Goal: Navigation & Orientation: Find specific page/section

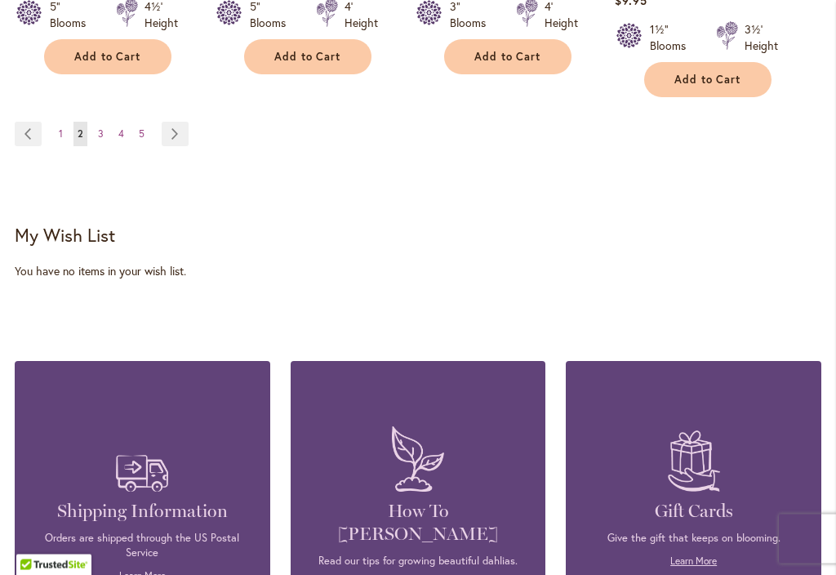
scroll to position [1813, 0]
click at [178, 122] on link "Page Next" at bounding box center [175, 134] width 27 height 24
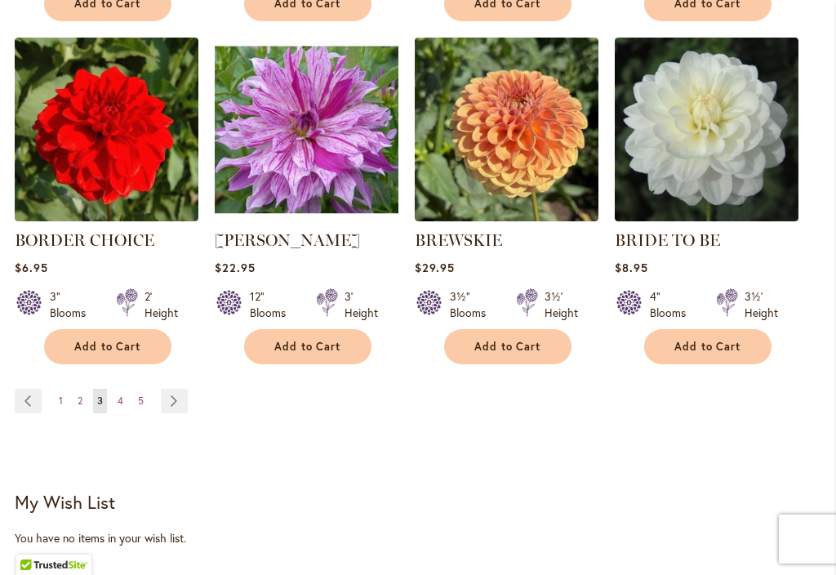
scroll to position [1539, 0]
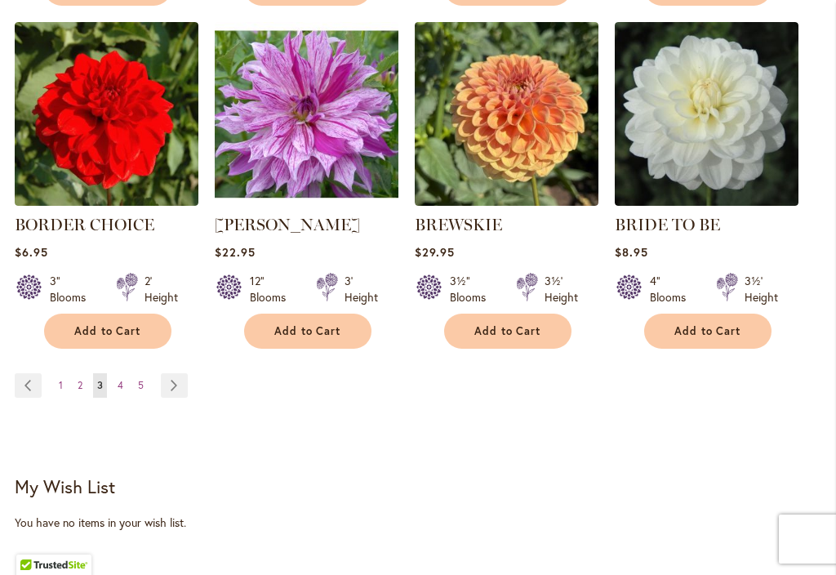
click at [180, 387] on link "Page Next" at bounding box center [174, 385] width 27 height 24
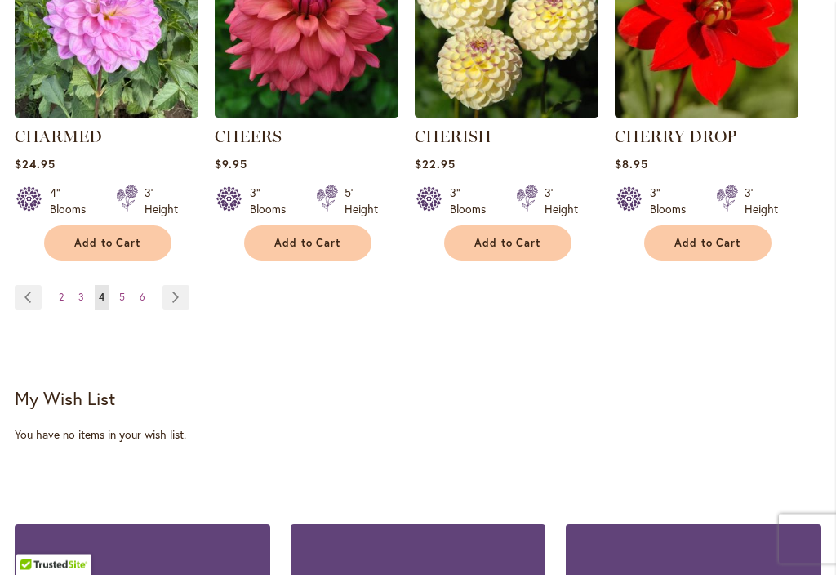
scroll to position [1651, 0]
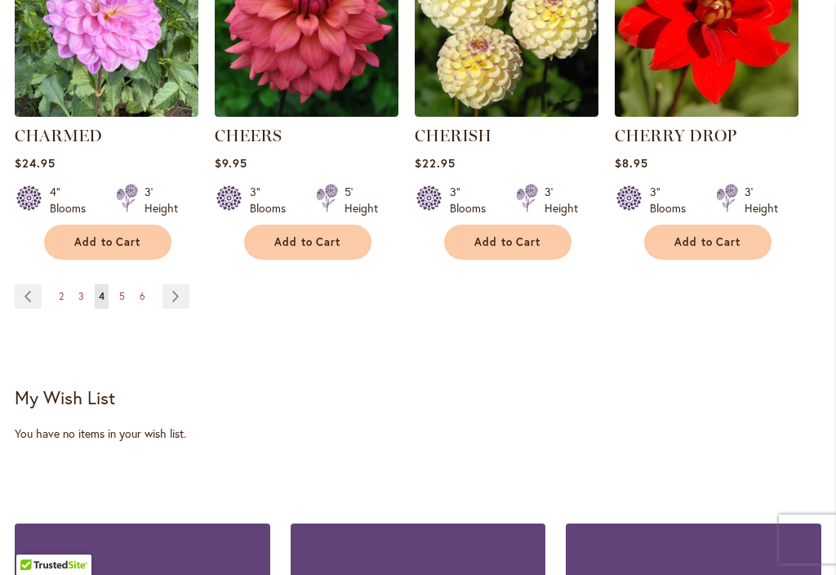
click at [171, 300] on link "Page Next" at bounding box center [175, 296] width 27 height 24
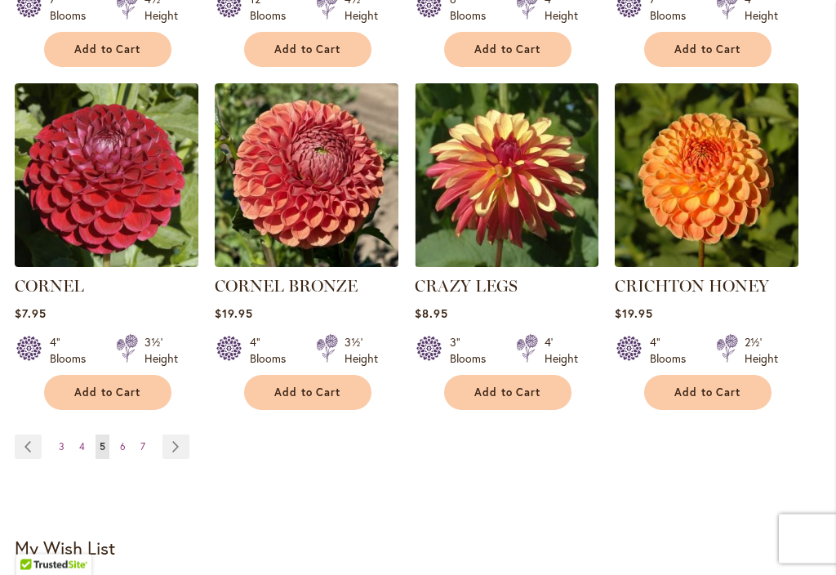
scroll to position [1551, 0]
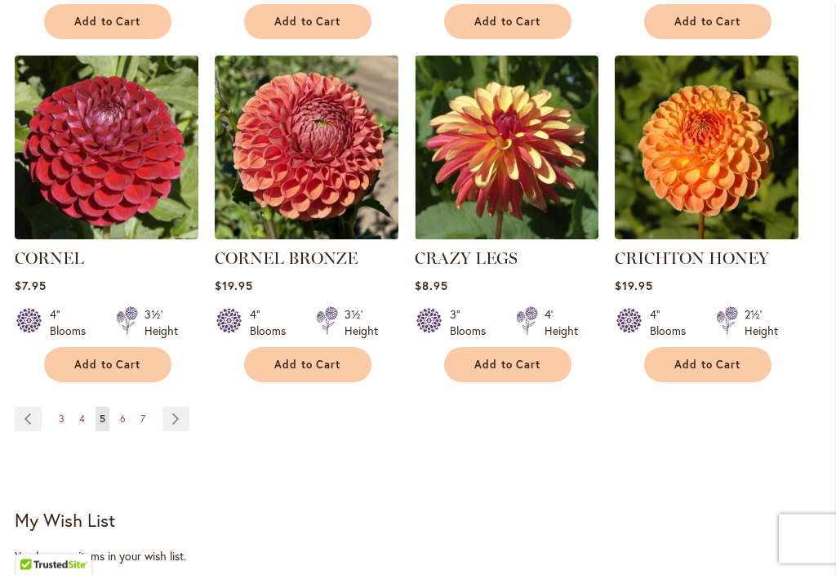
click at [180, 407] on link "Page Next" at bounding box center [175, 419] width 27 height 24
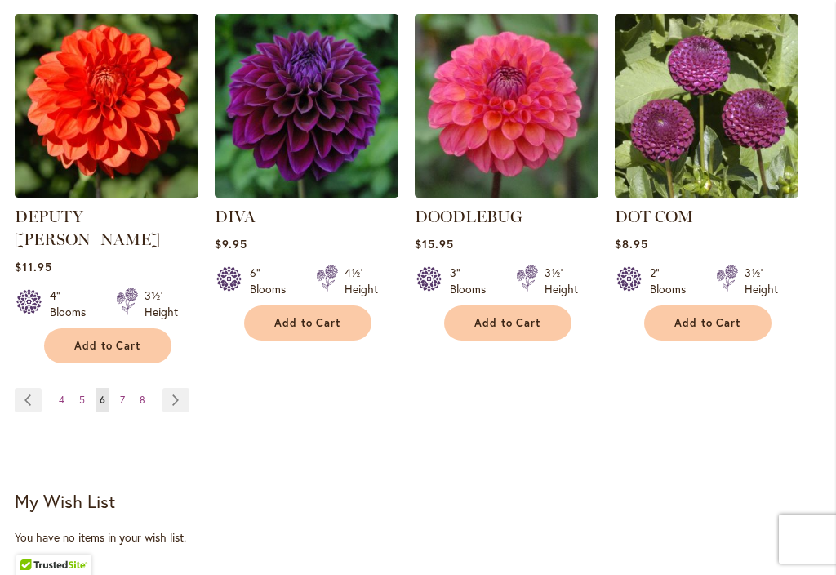
scroll to position [1609, 0]
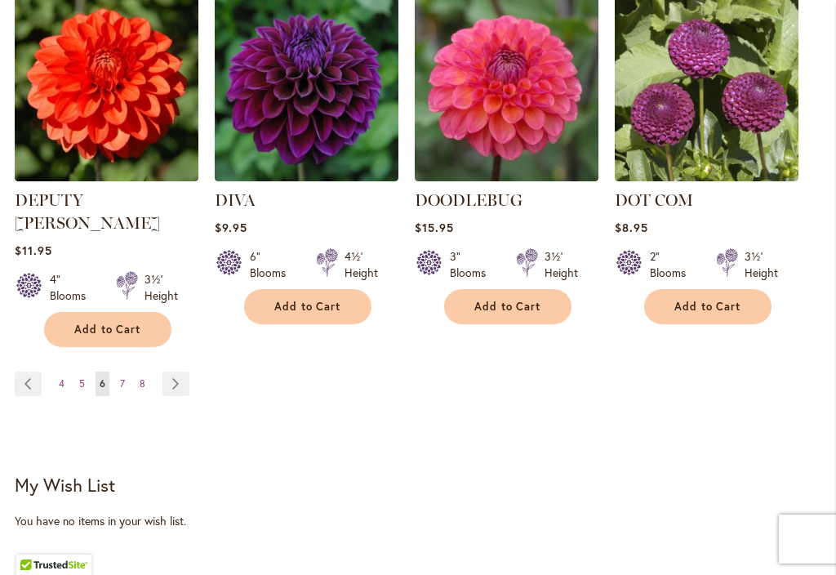
click at [184, 371] on link "Page Next" at bounding box center [175, 383] width 27 height 24
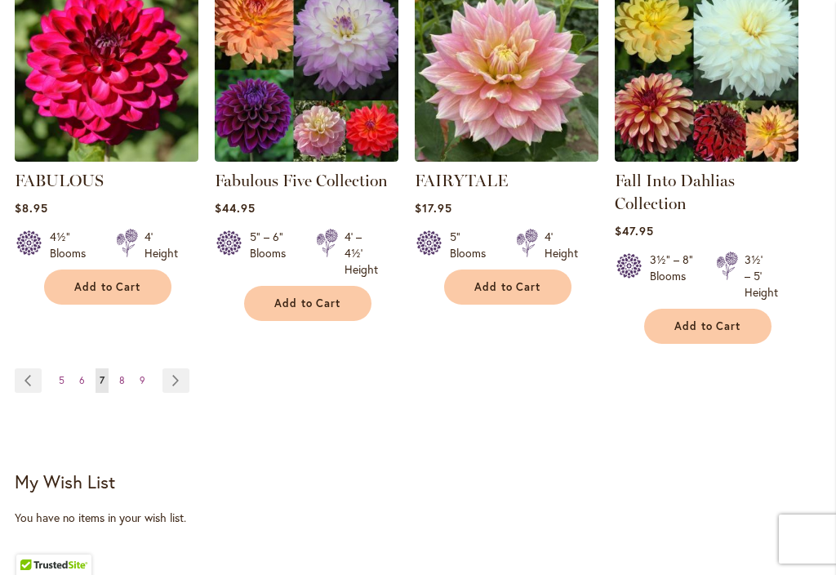
scroll to position [1588, 0]
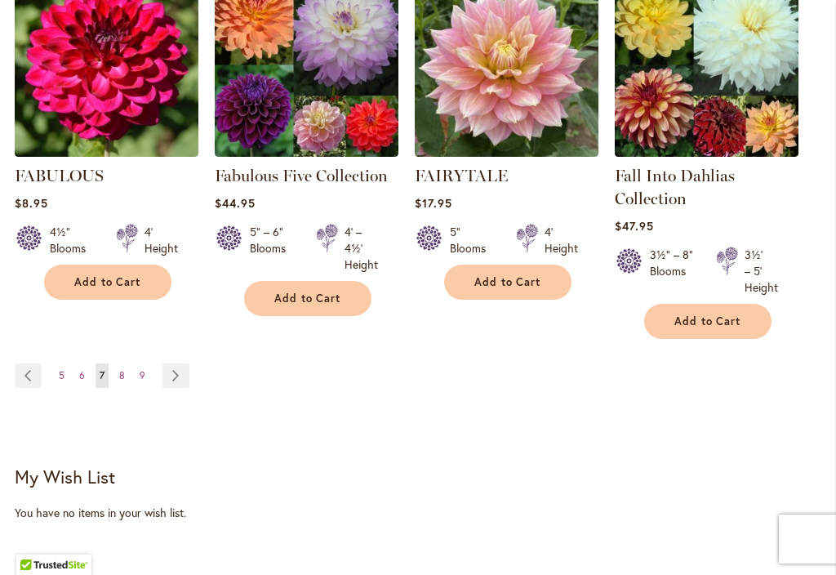
click at [185, 385] on link "Page Next" at bounding box center [175, 375] width 27 height 24
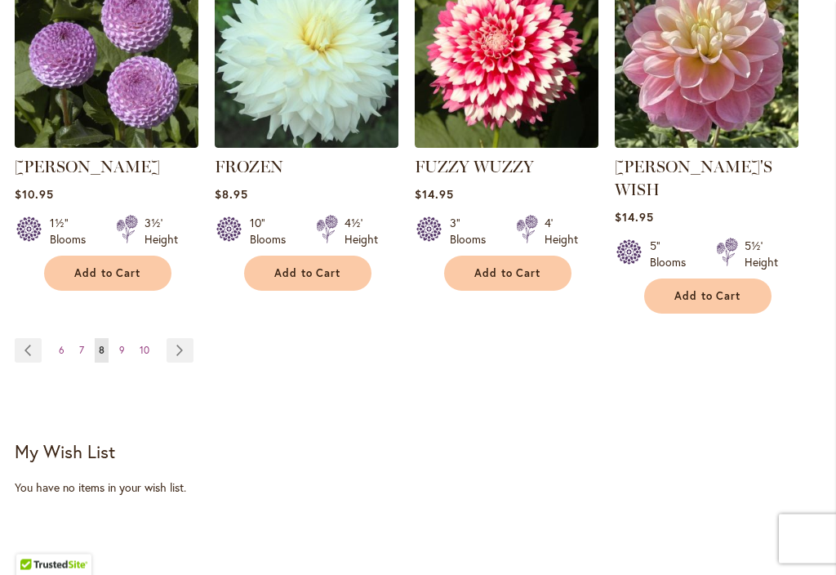
scroll to position [1667, 0]
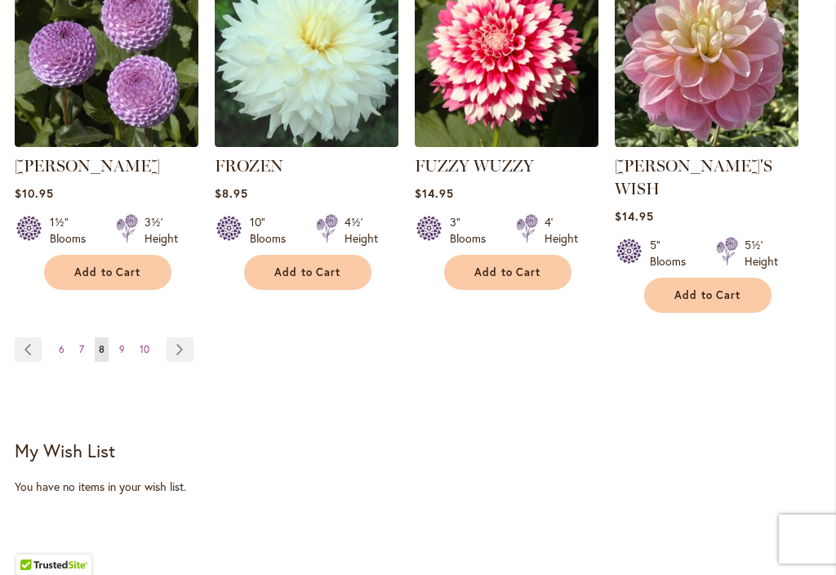
click at [184, 337] on link "Page Next" at bounding box center [179, 349] width 27 height 24
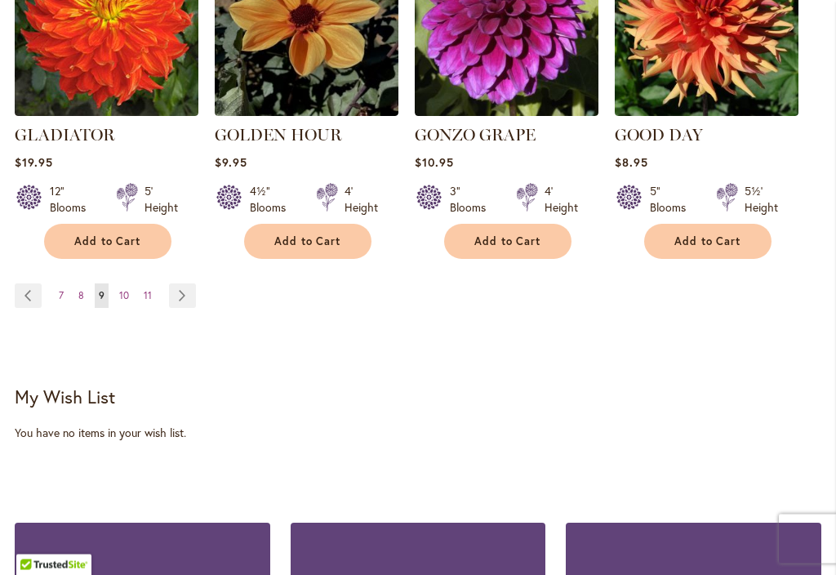
scroll to position [1675, 0]
click at [189, 283] on link "Page Next" at bounding box center [182, 295] width 27 height 24
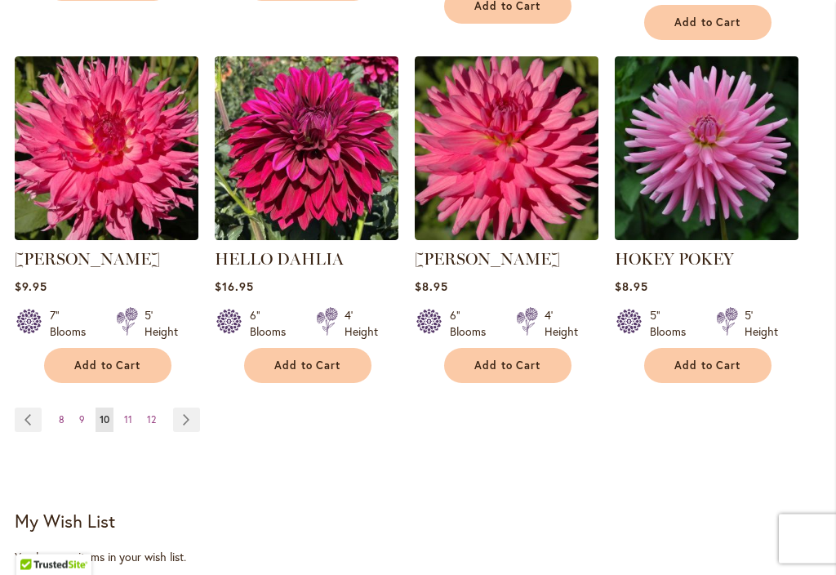
scroll to position [1568, 0]
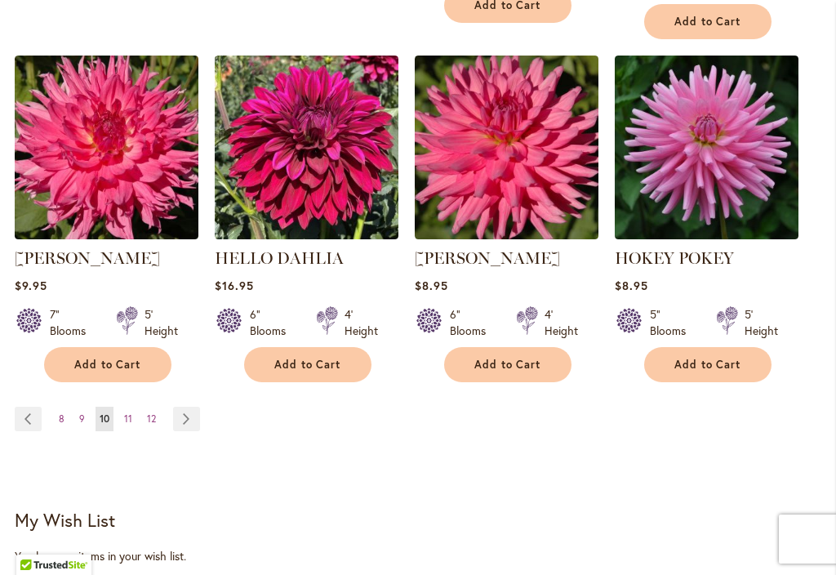
click at [187, 417] on link "Page Next" at bounding box center [186, 418] width 27 height 24
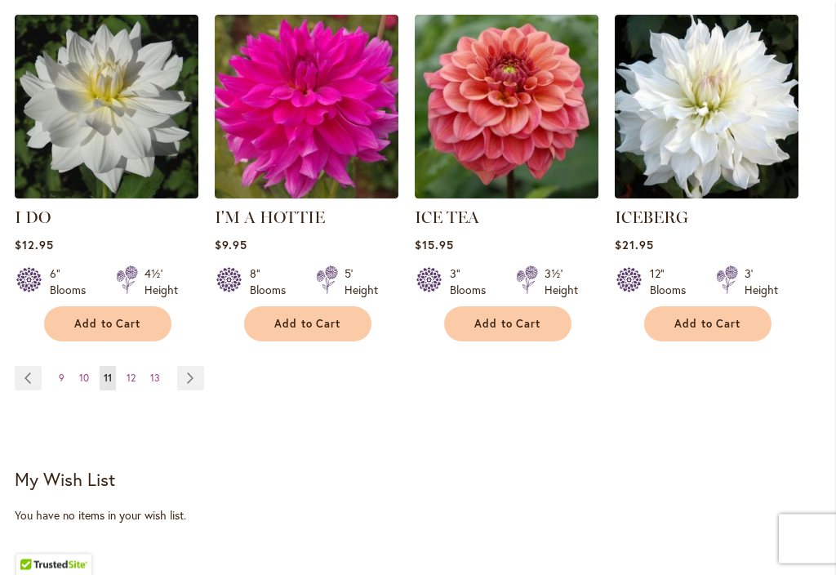
scroll to position [1593, 0]
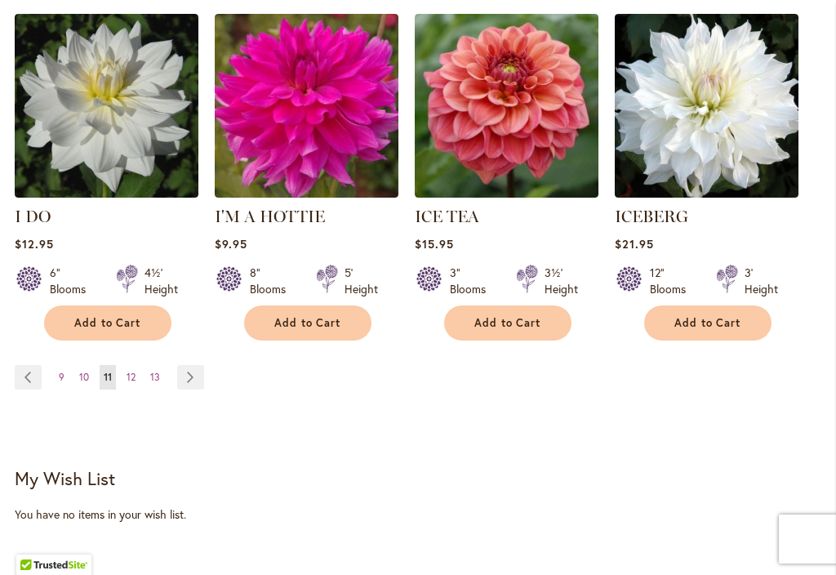
click at [197, 365] on link "Page Next" at bounding box center [190, 377] width 27 height 24
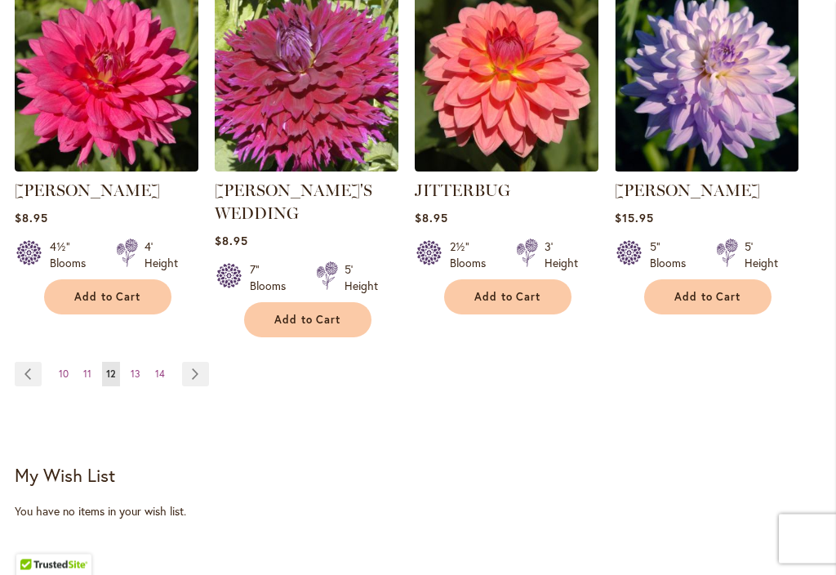
scroll to position [1613, 0]
click at [197, 362] on link "Page Next" at bounding box center [195, 374] width 27 height 24
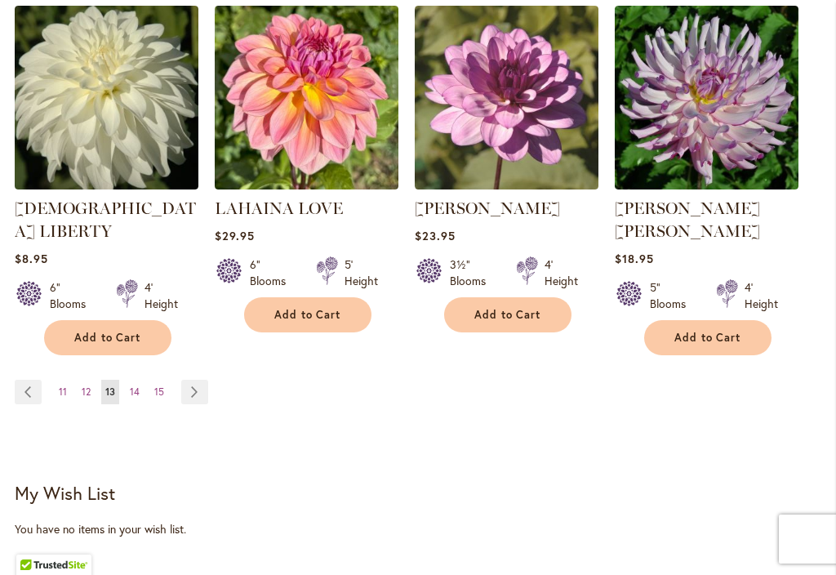
scroll to position [1561, 0]
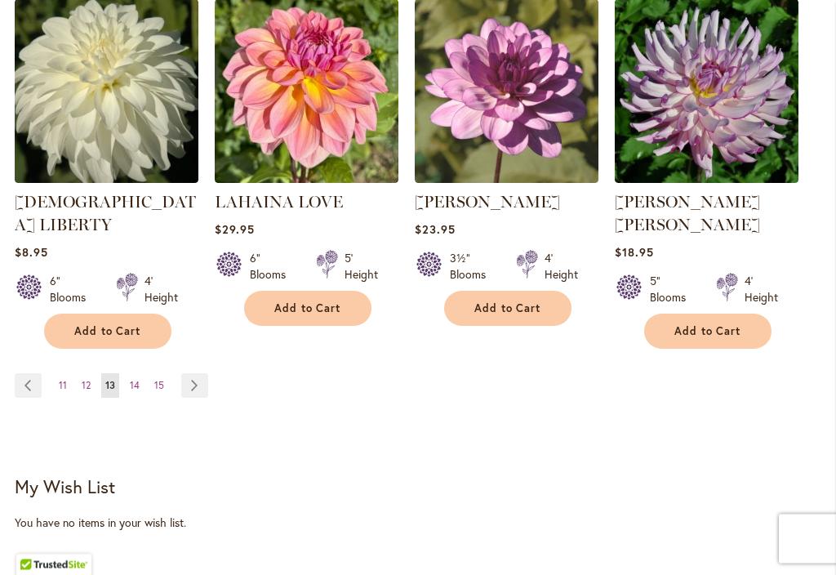
click at [200, 374] on link "Page Next" at bounding box center [194, 386] width 27 height 24
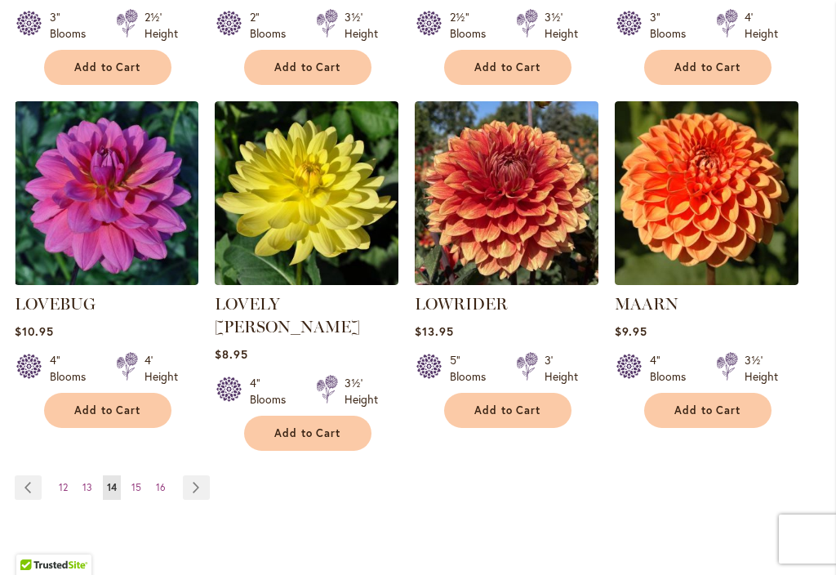
scroll to position [1485, 0]
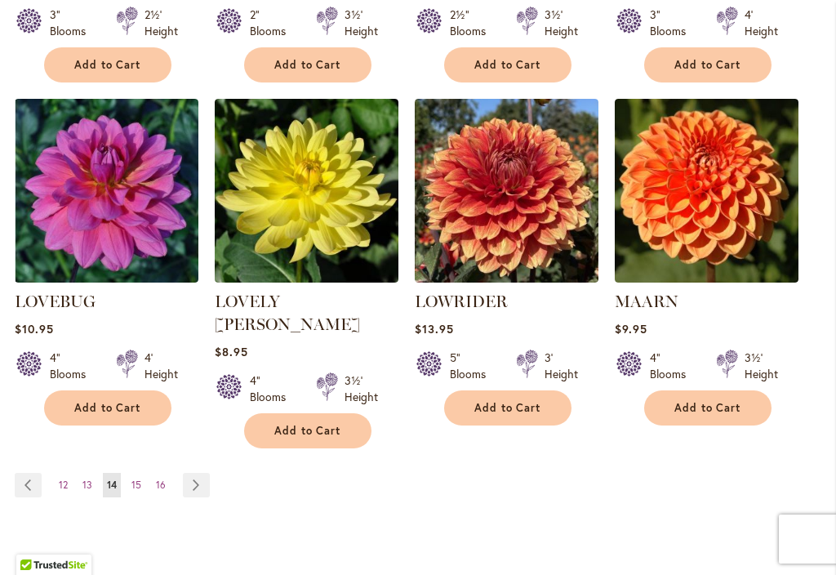
click at [206, 473] on link "Page Next" at bounding box center [196, 485] width 27 height 24
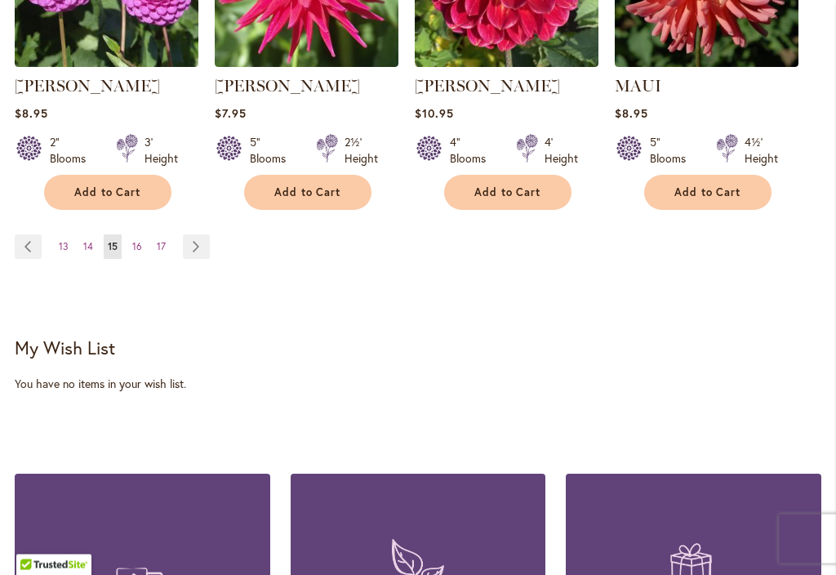
scroll to position [1701, 0]
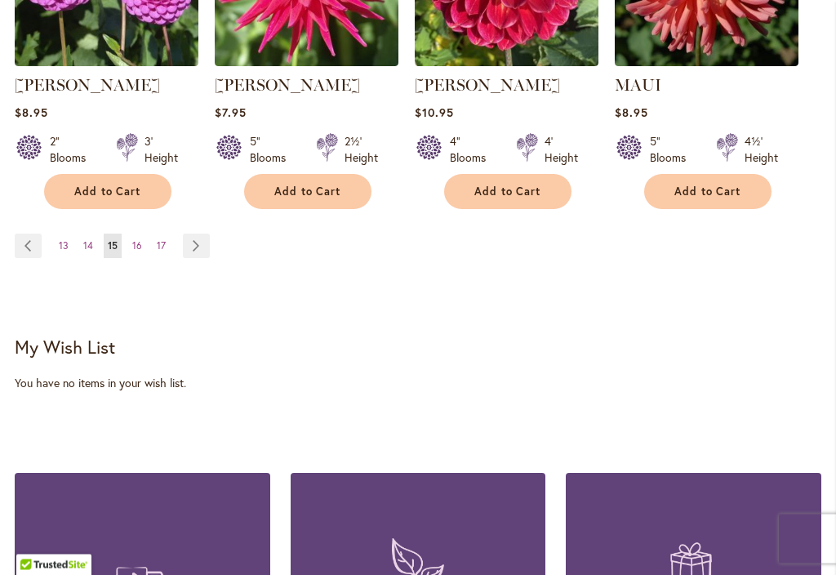
click at [206, 250] on link "Page Next" at bounding box center [196, 246] width 27 height 24
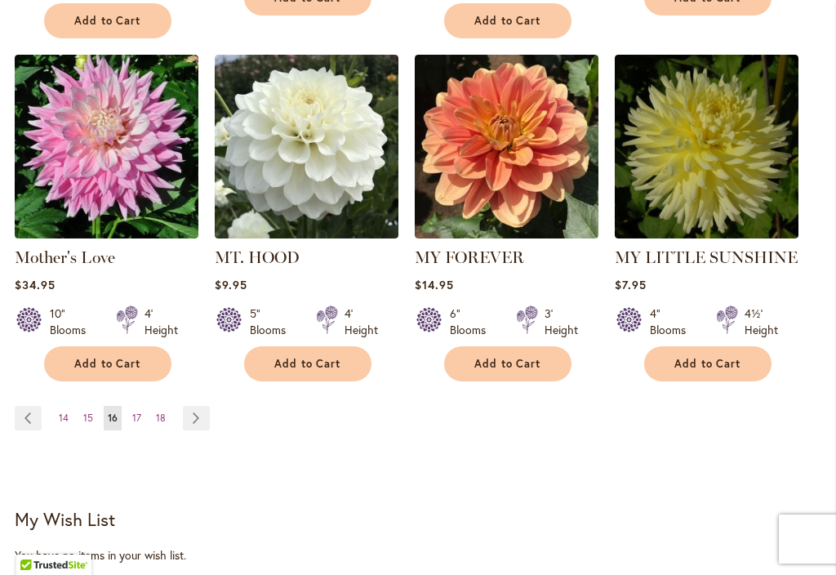
scroll to position [1556, 0]
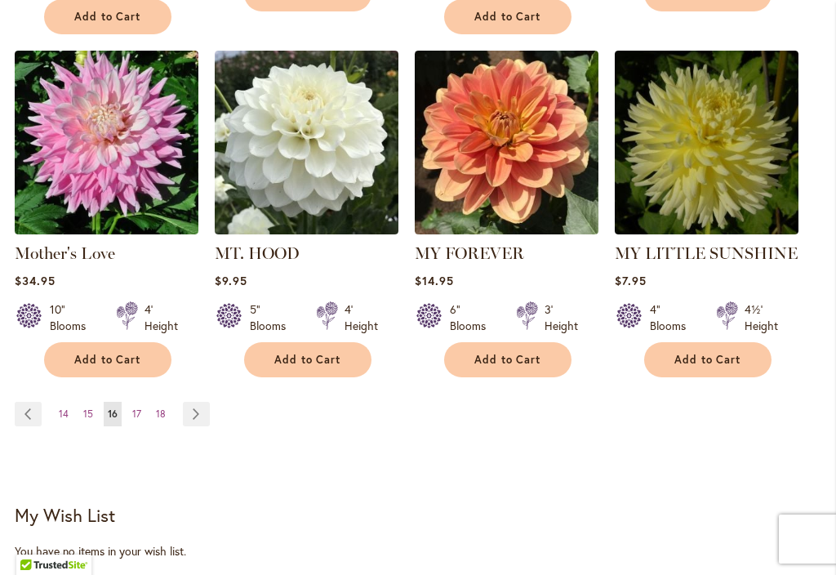
click at [206, 402] on link "Page Next" at bounding box center [196, 414] width 27 height 24
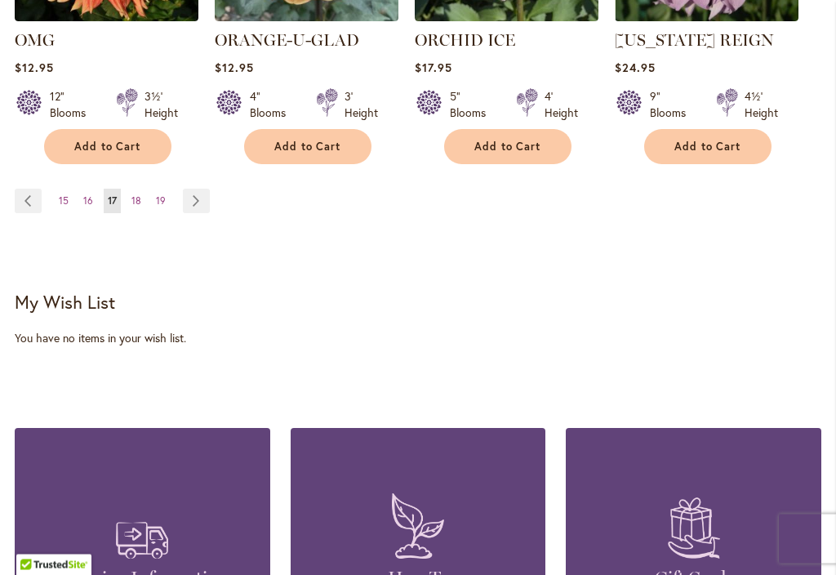
scroll to position [1724, 0]
click at [196, 206] on link "Page Next" at bounding box center [196, 201] width 27 height 24
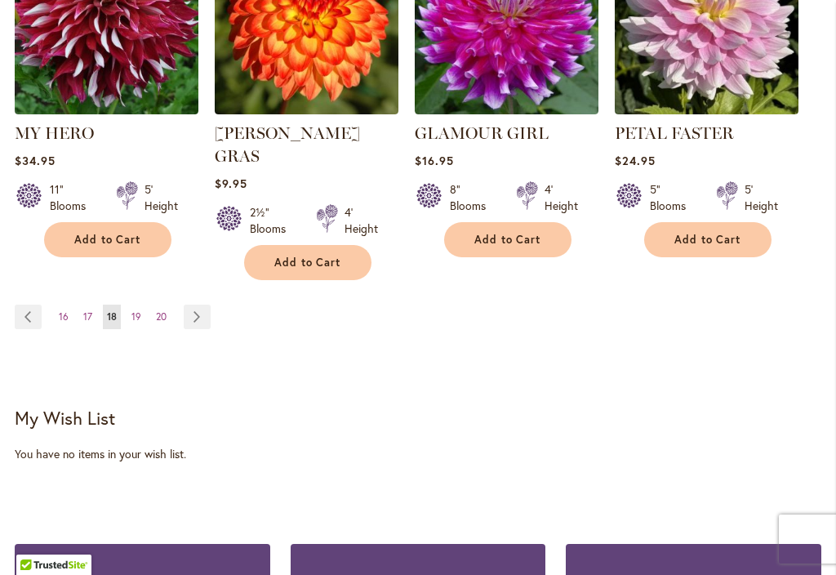
scroll to position [1607, 0]
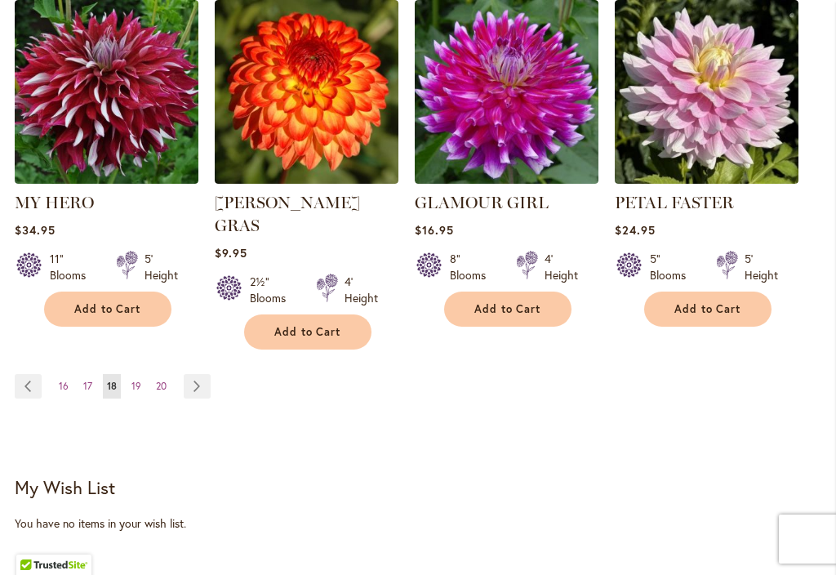
click at [207, 374] on link "Page Next" at bounding box center [197, 386] width 27 height 24
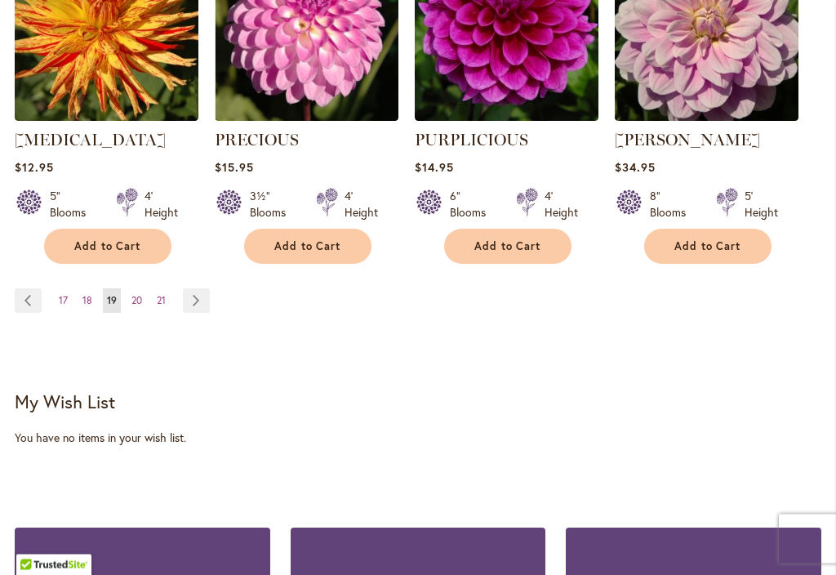
scroll to position [1647, 0]
click at [200, 307] on link "Page Next" at bounding box center [196, 300] width 27 height 24
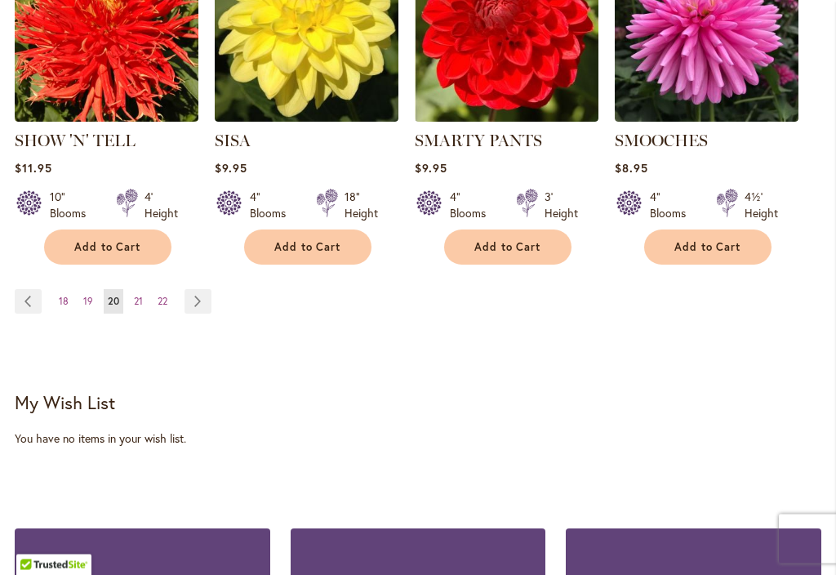
scroll to position [1646, 0]
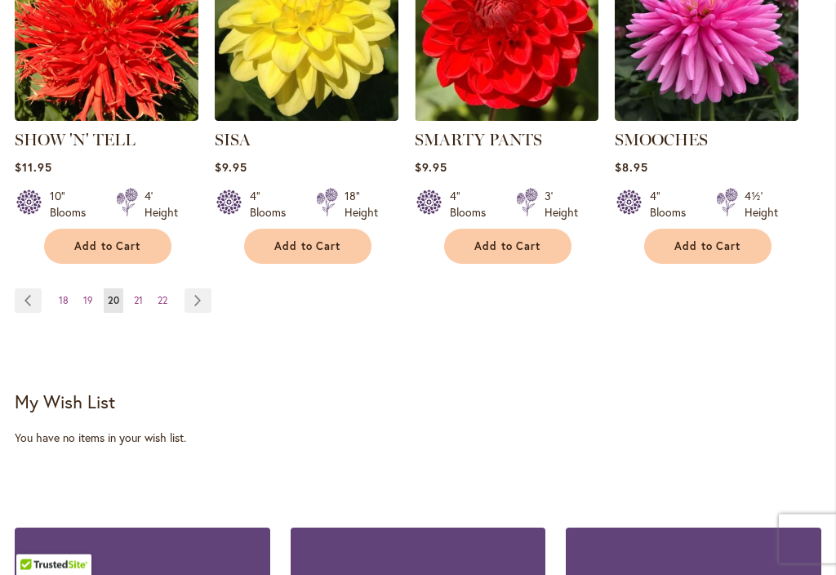
click at [198, 289] on link "Page Next" at bounding box center [197, 301] width 27 height 24
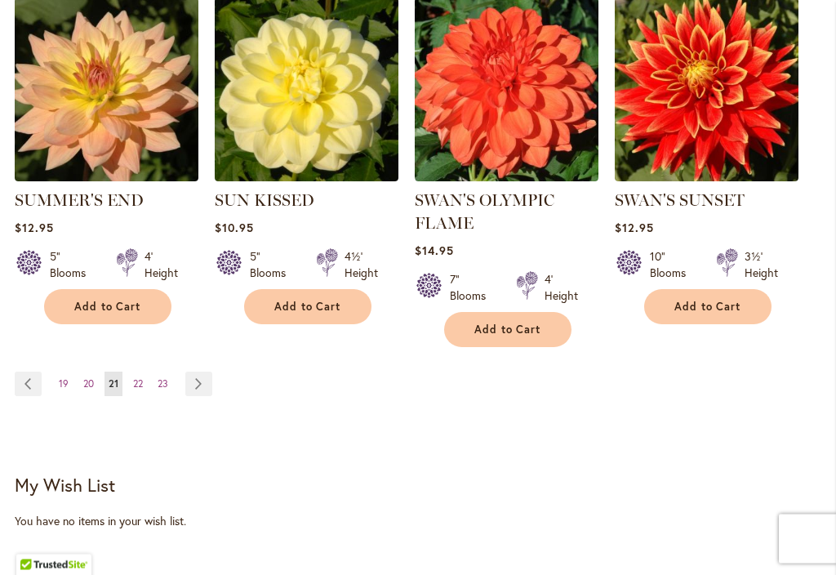
scroll to position [1564, 0]
click at [206, 381] on link "Page Next" at bounding box center [198, 383] width 27 height 24
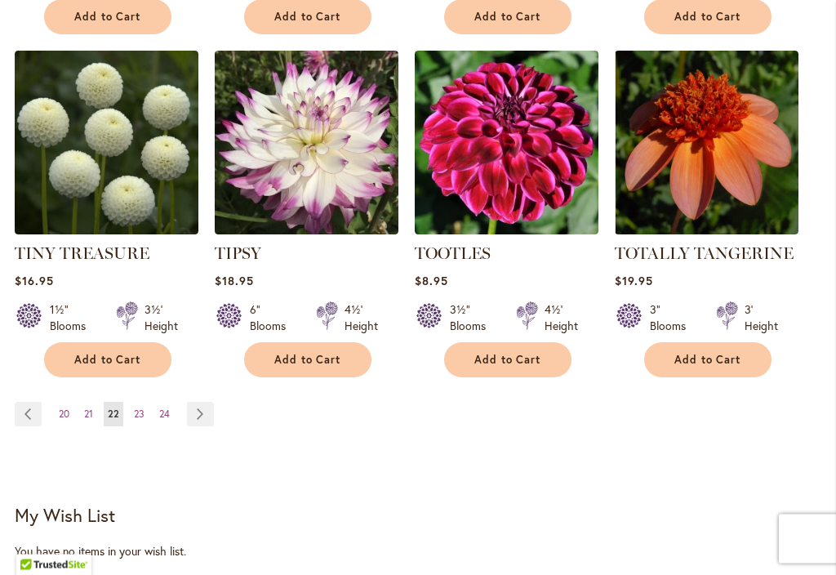
scroll to position [1513, 0]
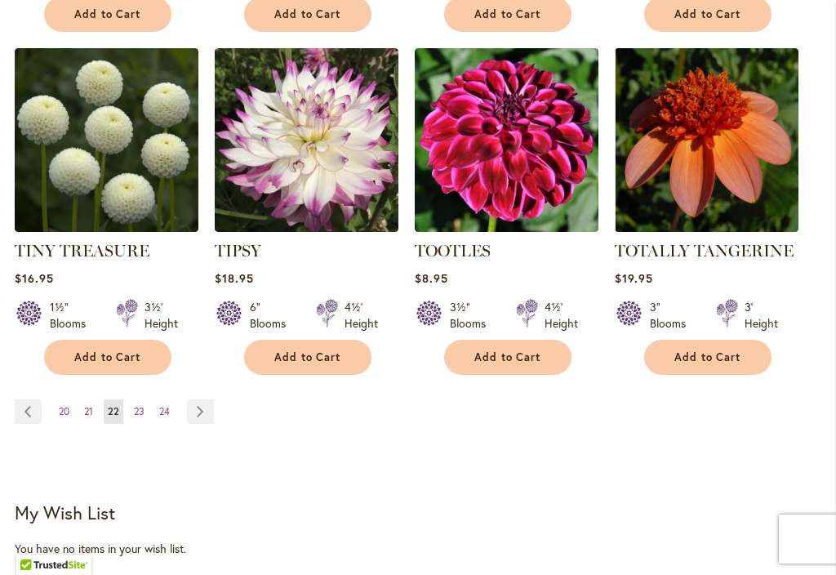
click at [207, 411] on link "Page Next" at bounding box center [200, 411] width 27 height 24
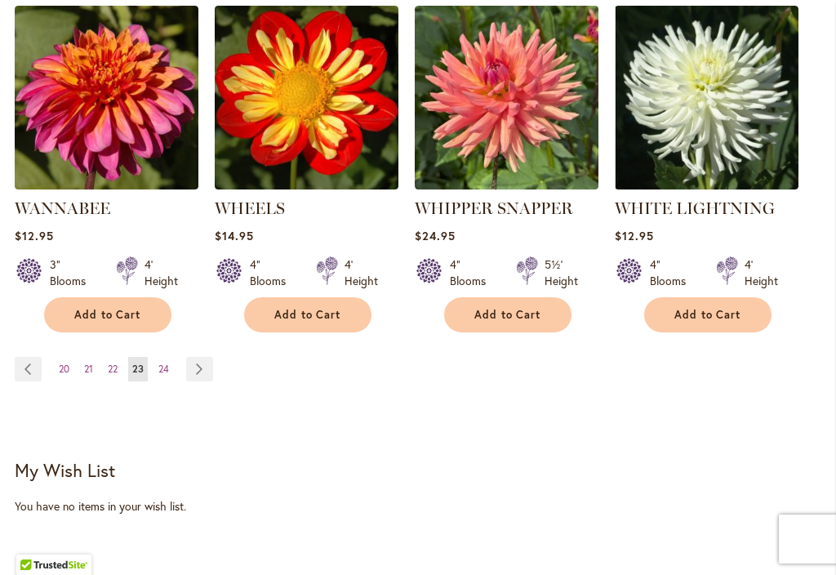
scroll to position [1589, 0]
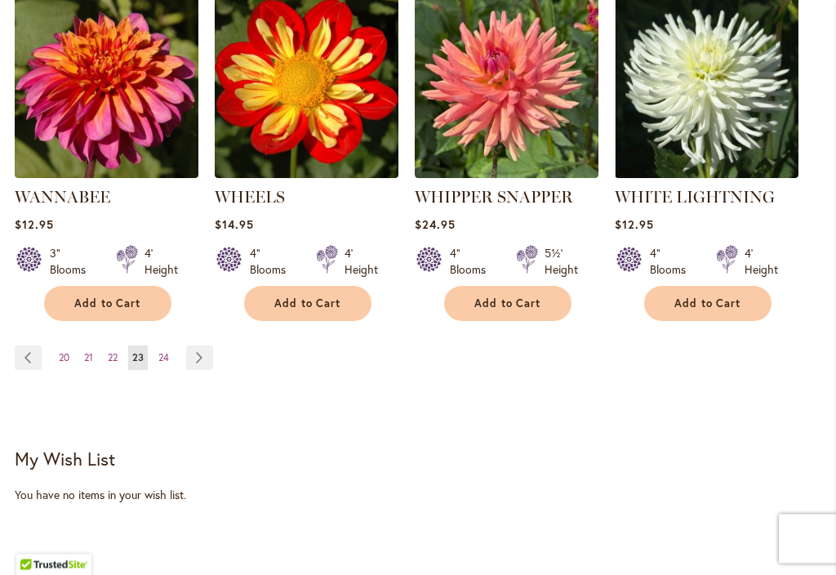
click at [204, 346] on link "Page Next" at bounding box center [199, 358] width 27 height 24
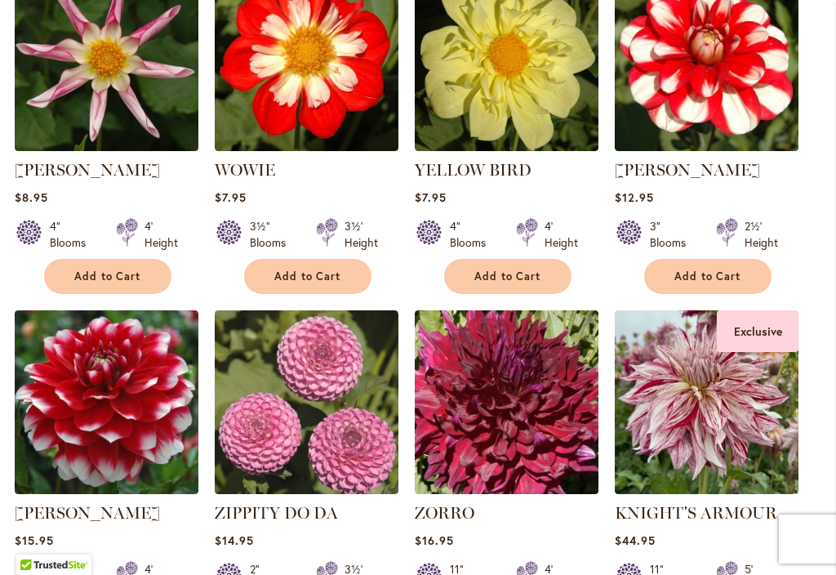
scroll to position [908, 0]
